Goal: Use online tool/utility: Utilize a website feature to perform a specific function

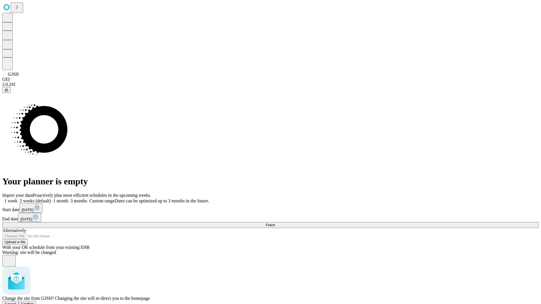
click at [34, 302] on span "Confirm" at bounding box center [27, 304] width 13 height 4
click at [68, 199] on label "1 month" at bounding box center [59, 201] width 17 height 5
click at [275, 223] on span "Fetch" at bounding box center [270, 225] width 9 height 4
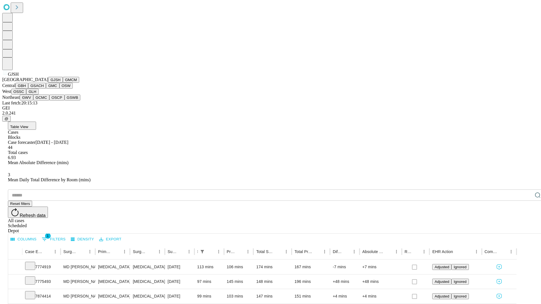
click at [63, 83] on button "GMCM" at bounding box center [71, 80] width 16 height 6
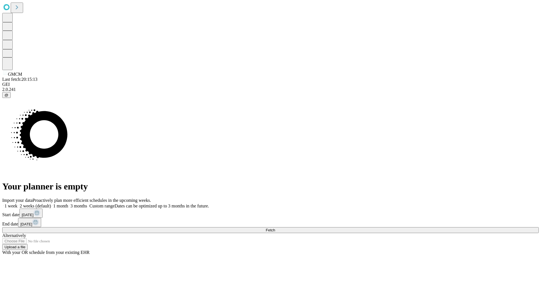
click at [68, 204] on label "1 month" at bounding box center [59, 206] width 17 height 5
click at [275, 228] on span "Fetch" at bounding box center [270, 230] width 9 height 4
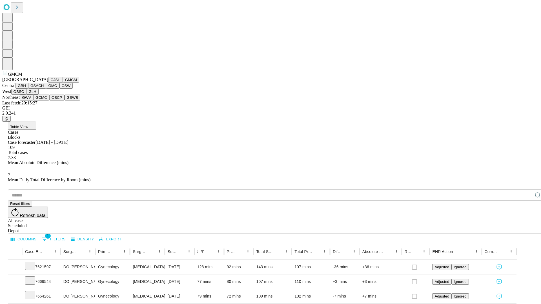
click at [28, 89] on button "GBH" at bounding box center [21, 86] width 13 height 6
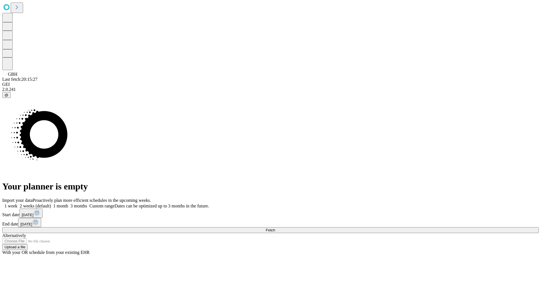
click at [68, 204] on label "1 month" at bounding box center [59, 206] width 17 height 5
click at [275, 228] on span "Fetch" at bounding box center [270, 230] width 9 height 4
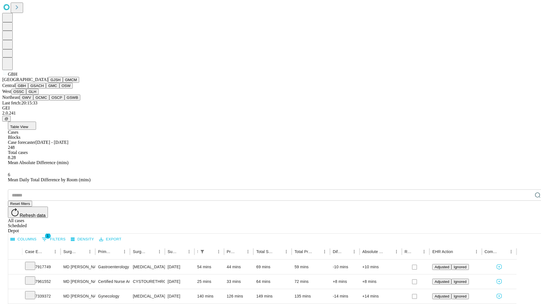
click at [44, 89] on button "GSACH" at bounding box center [37, 86] width 18 height 6
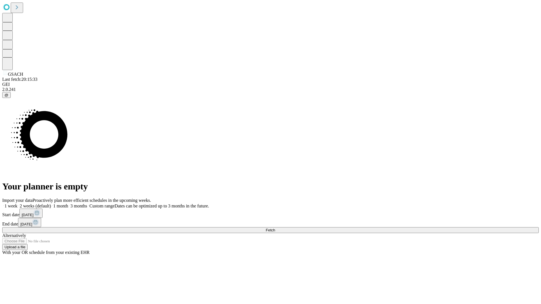
click at [68, 204] on label "1 month" at bounding box center [59, 206] width 17 height 5
click at [275, 228] on span "Fetch" at bounding box center [270, 230] width 9 height 4
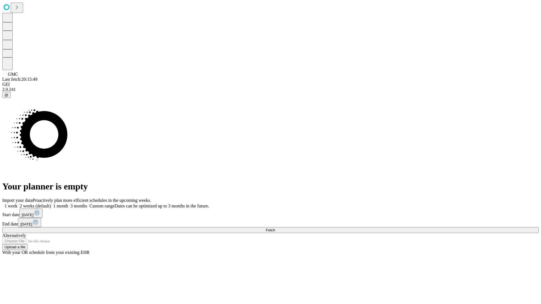
click at [68, 204] on label "1 month" at bounding box center [59, 206] width 17 height 5
click at [275, 228] on span "Fetch" at bounding box center [270, 230] width 9 height 4
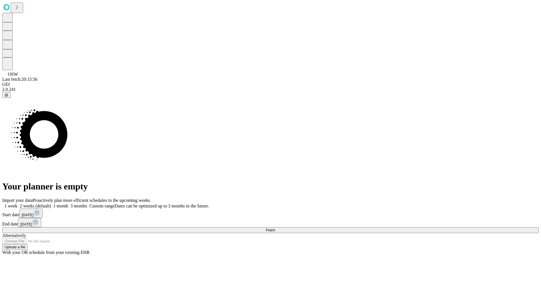
click at [68, 204] on label "1 month" at bounding box center [59, 206] width 17 height 5
click at [275, 228] on span "Fetch" at bounding box center [270, 230] width 9 height 4
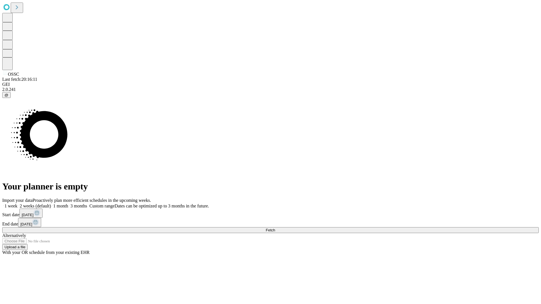
click at [68, 204] on label "1 month" at bounding box center [59, 206] width 17 height 5
click at [275, 228] on span "Fetch" at bounding box center [270, 230] width 9 height 4
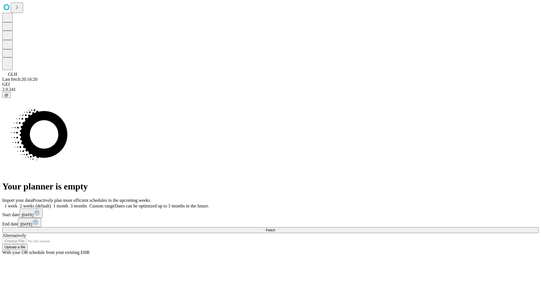
click at [68, 204] on label "1 month" at bounding box center [59, 206] width 17 height 5
click at [275, 228] on span "Fetch" at bounding box center [270, 230] width 9 height 4
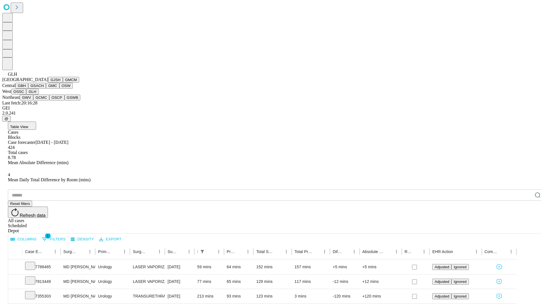
click at [33, 101] on button "GWV" at bounding box center [27, 98] width 14 height 6
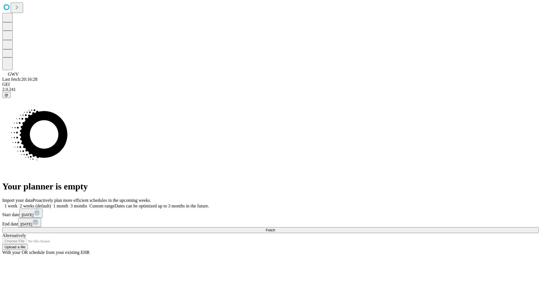
click at [68, 204] on label "1 month" at bounding box center [59, 206] width 17 height 5
click at [275, 228] on span "Fetch" at bounding box center [270, 230] width 9 height 4
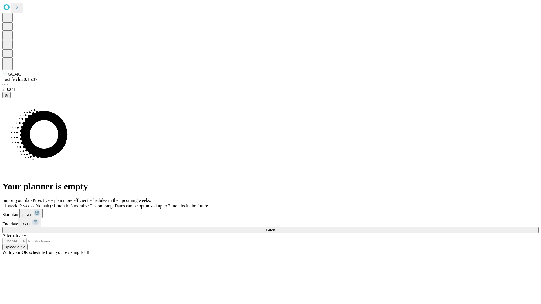
click at [68, 204] on label "1 month" at bounding box center [59, 206] width 17 height 5
click at [275, 228] on span "Fetch" at bounding box center [270, 230] width 9 height 4
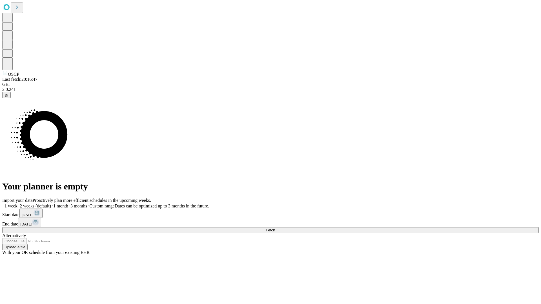
click at [275, 228] on span "Fetch" at bounding box center [270, 230] width 9 height 4
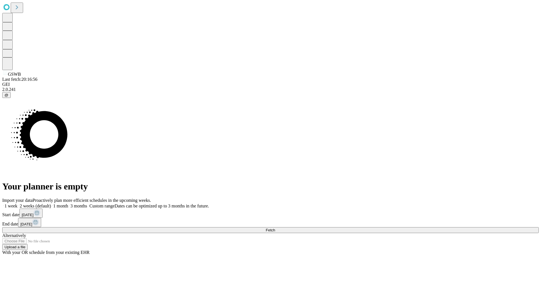
click at [275, 228] on span "Fetch" at bounding box center [270, 230] width 9 height 4
